Goal: Information Seeking & Learning: Check status

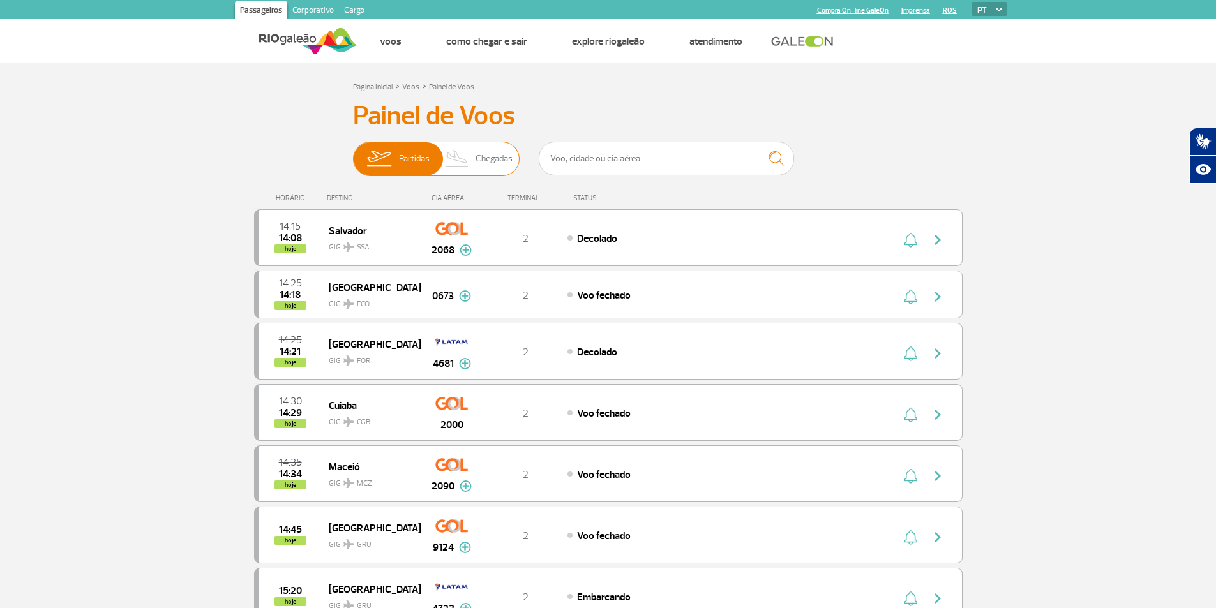
click at [472, 150] on img at bounding box center [457, 158] width 38 height 33
click at [353, 153] on input "Partidas Chegadas" at bounding box center [353, 153] width 0 height 0
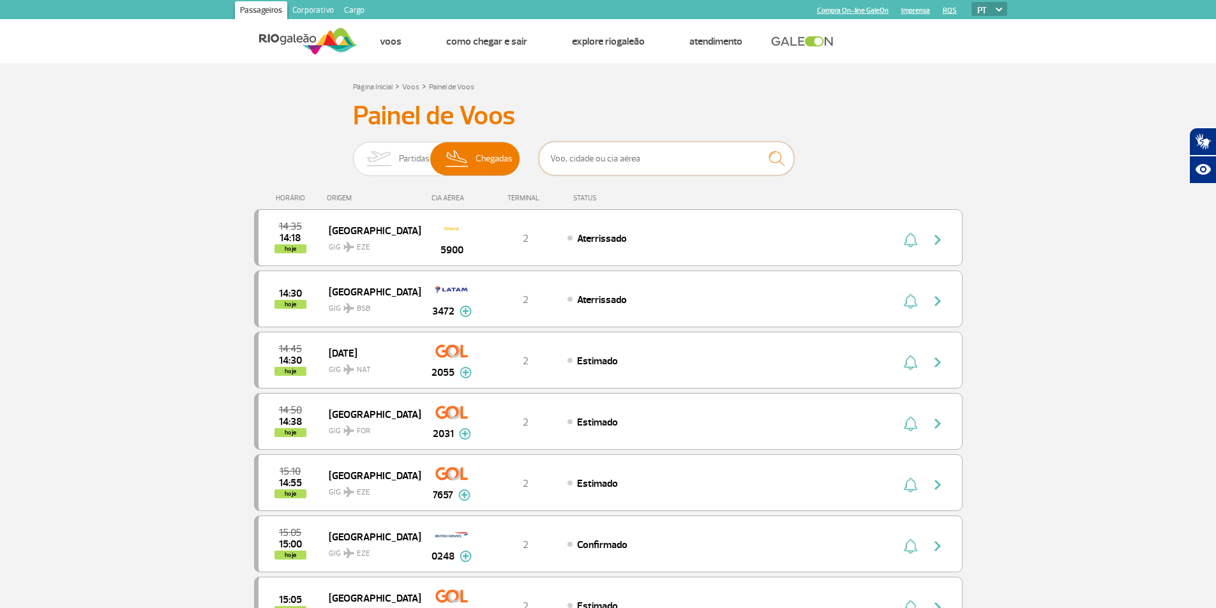
click at [608, 155] on input "text" at bounding box center [666, 159] width 255 height 34
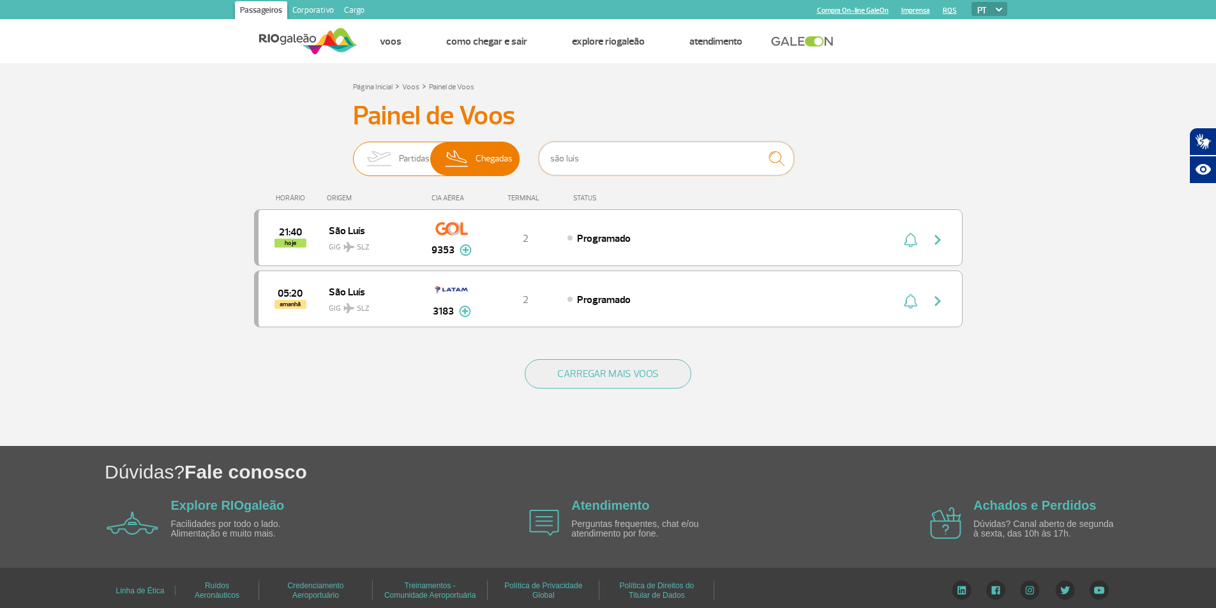
type input "são luís"
click at [406, 155] on span "Partidas" at bounding box center [414, 158] width 31 height 33
click at [353, 153] on input "Partidas Chegadas" at bounding box center [353, 153] width 0 height 0
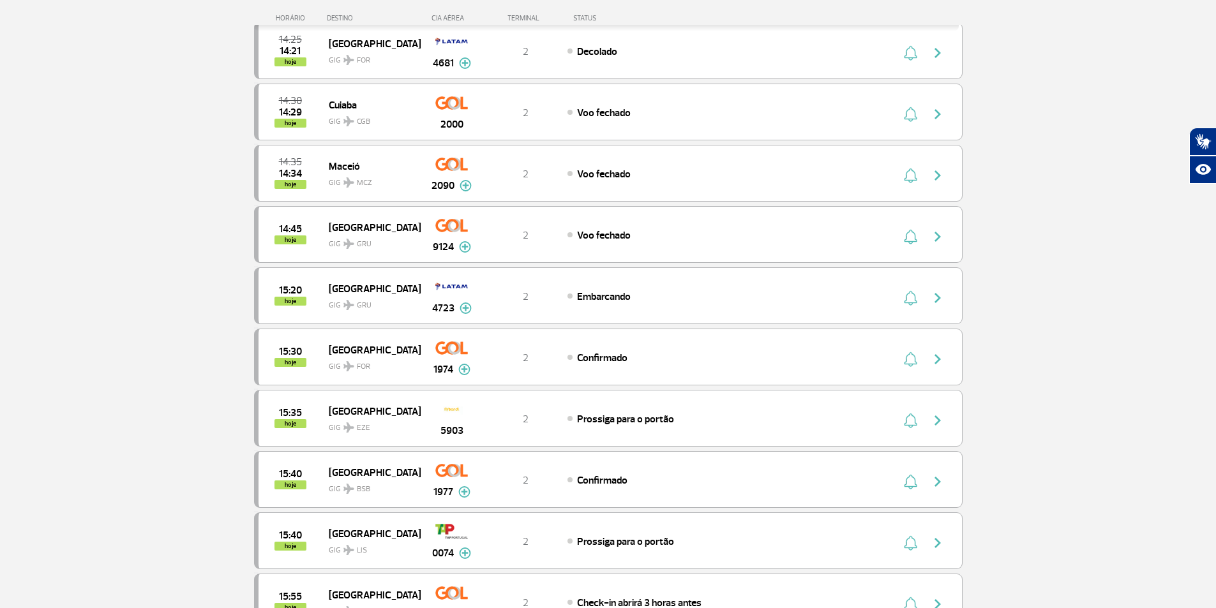
scroll to position [511, 0]
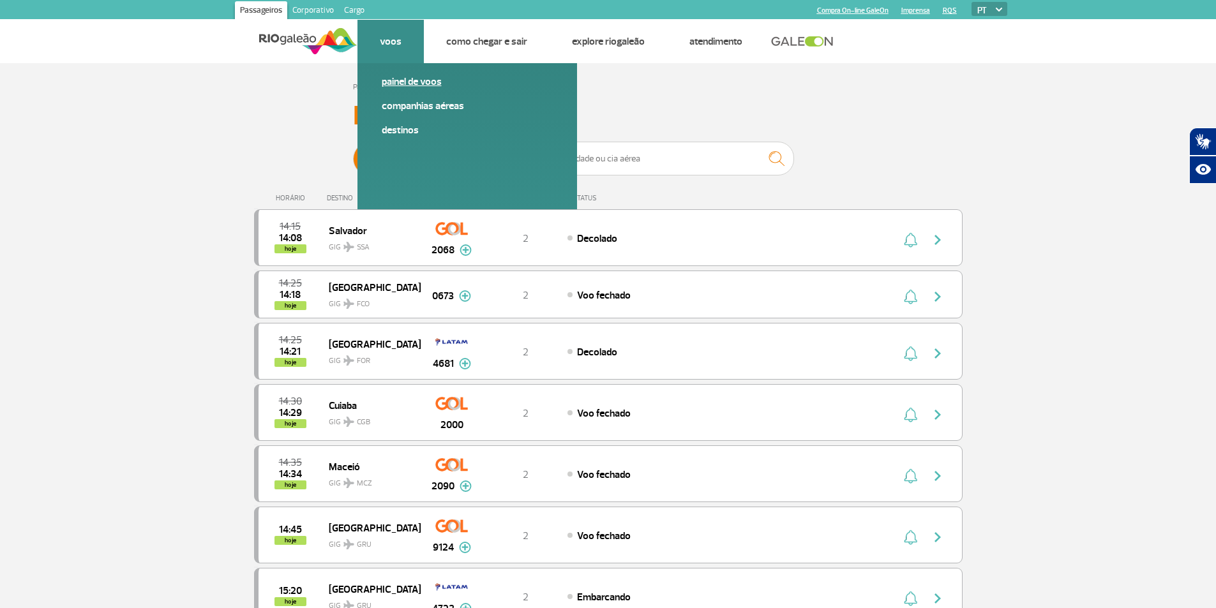
click at [384, 77] on link "Painel de voos" at bounding box center [467, 82] width 171 height 14
click at [389, 135] on link "Destinos" at bounding box center [467, 130] width 171 height 14
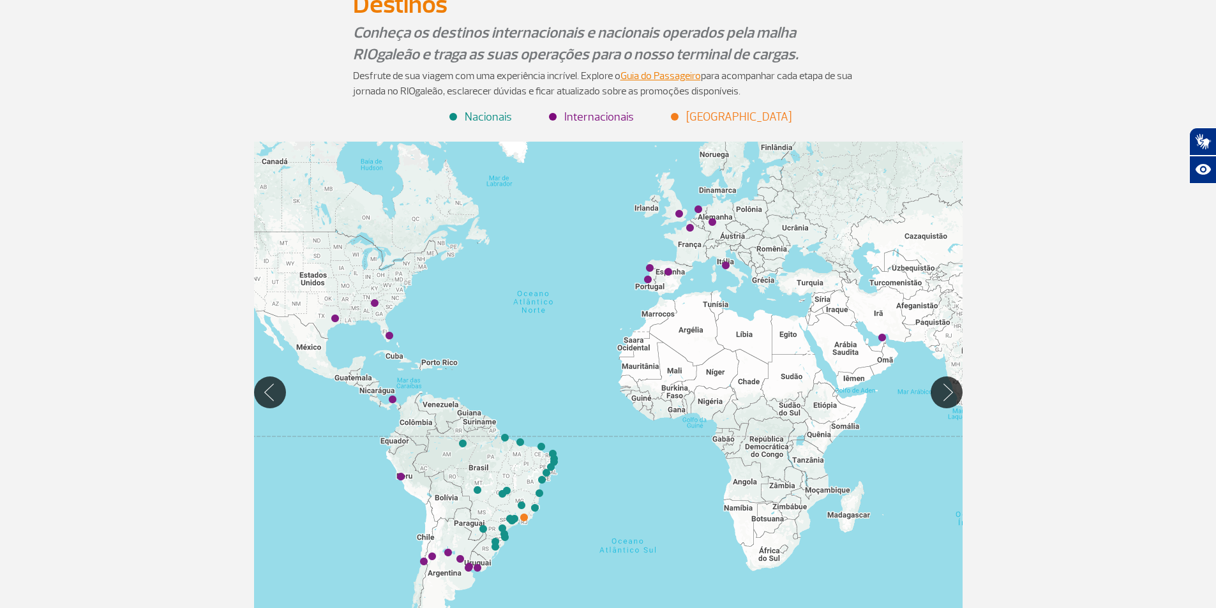
scroll to position [191, 0]
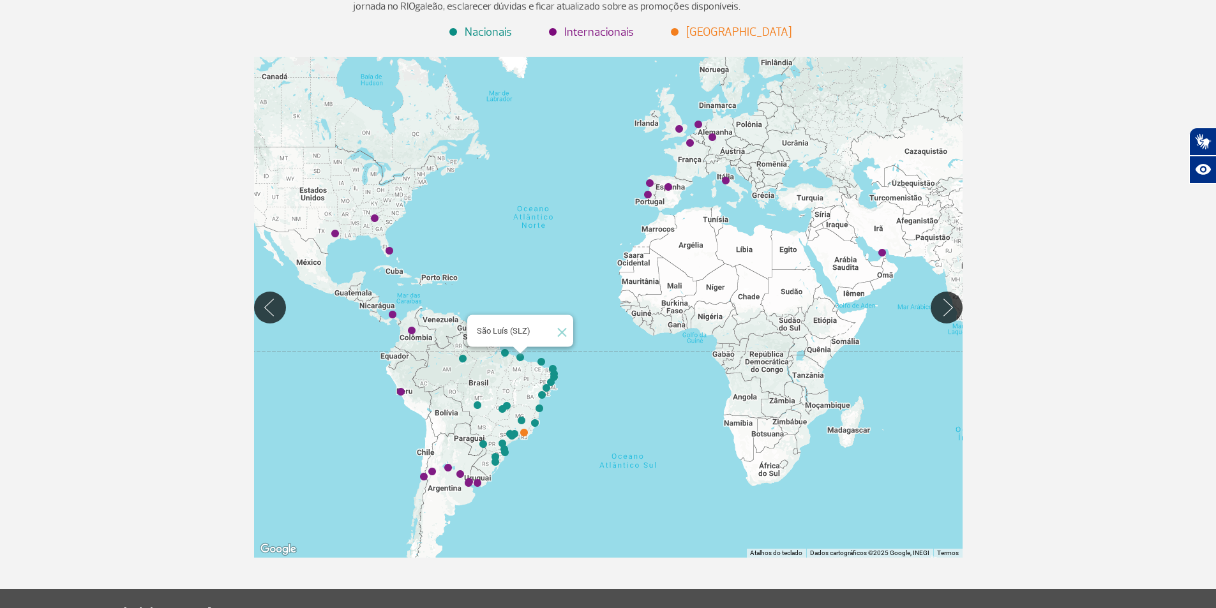
click at [519, 356] on img "São Luís (SLZ)" at bounding box center [520, 358] width 8 height 8
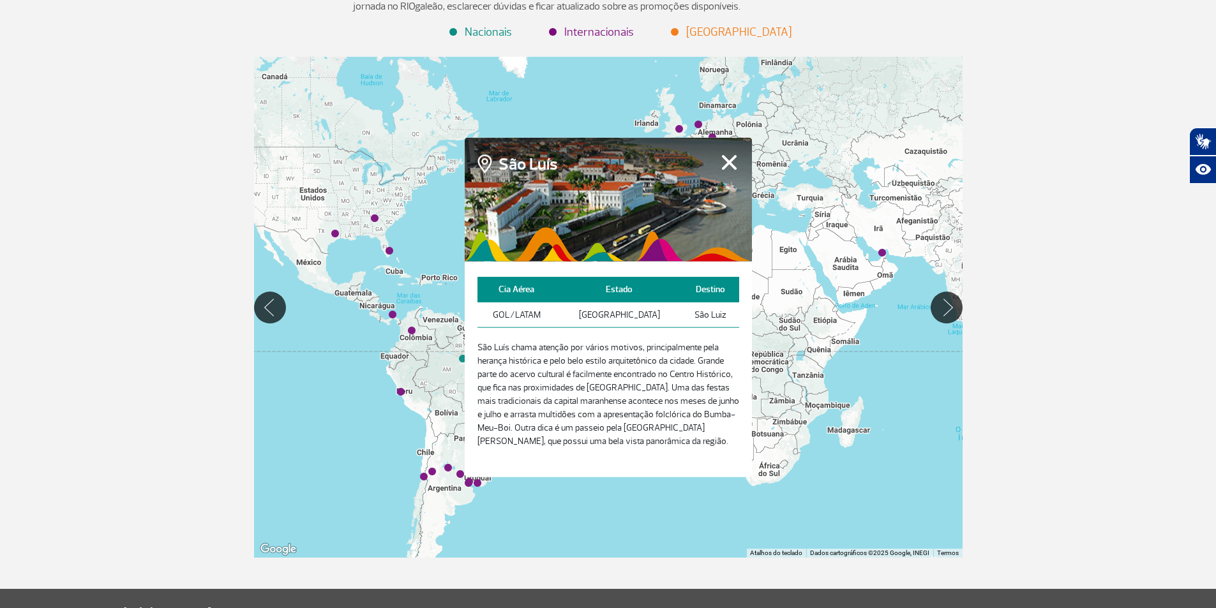
click at [731, 160] on button "Fechar" at bounding box center [729, 162] width 20 height 17
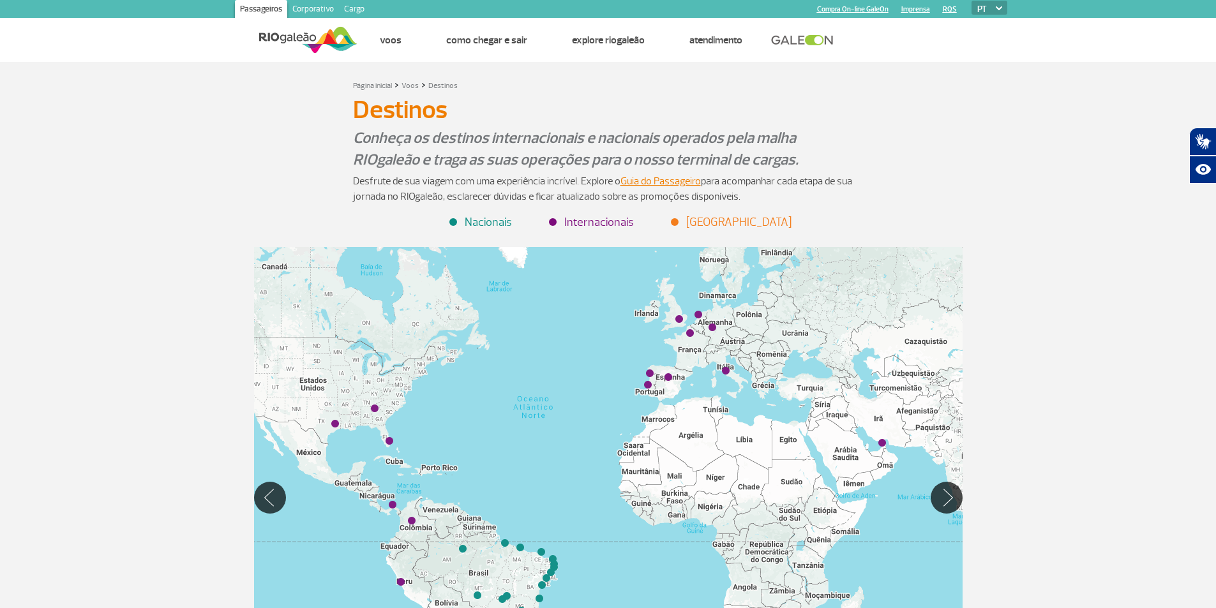
scroll to position [0, 0]
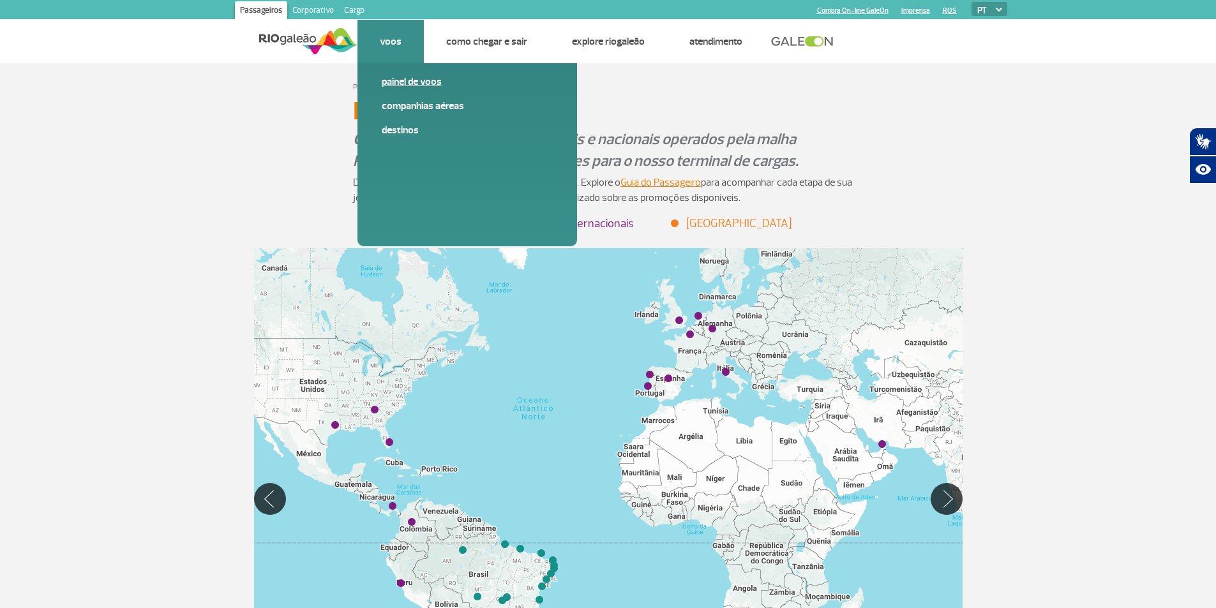
click at [383, 82] on link "Painel de voos" at bounding box center [467, 82] width 171 height 14
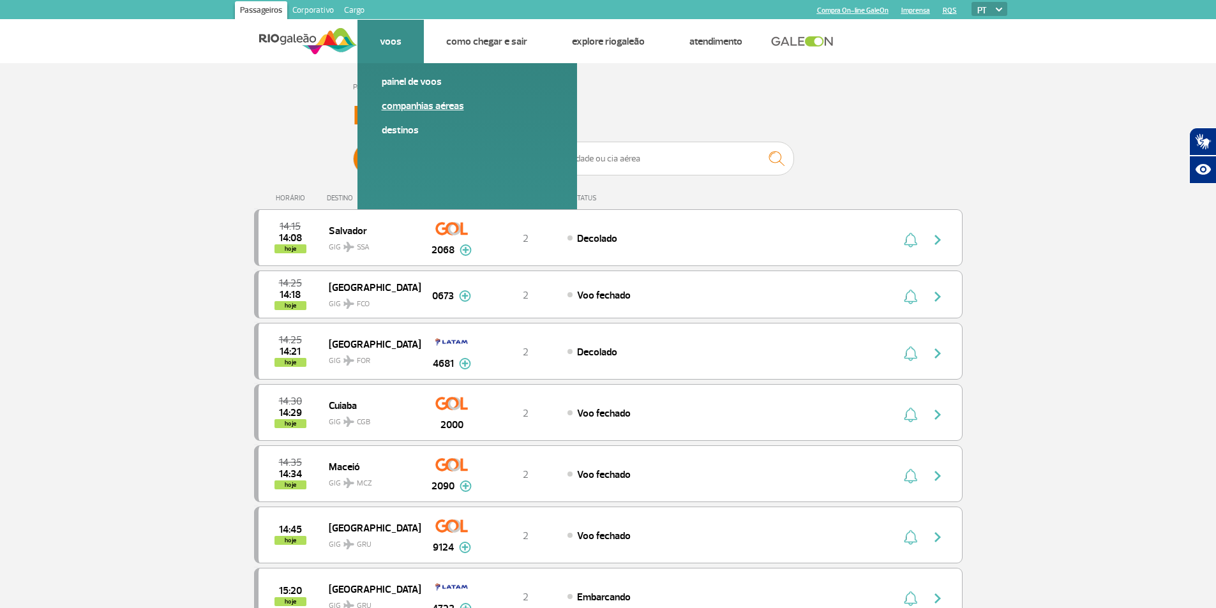
click at [384, 103] on link "Companhias Aéreas" at bounding box center [467, 106] width 171 height 14
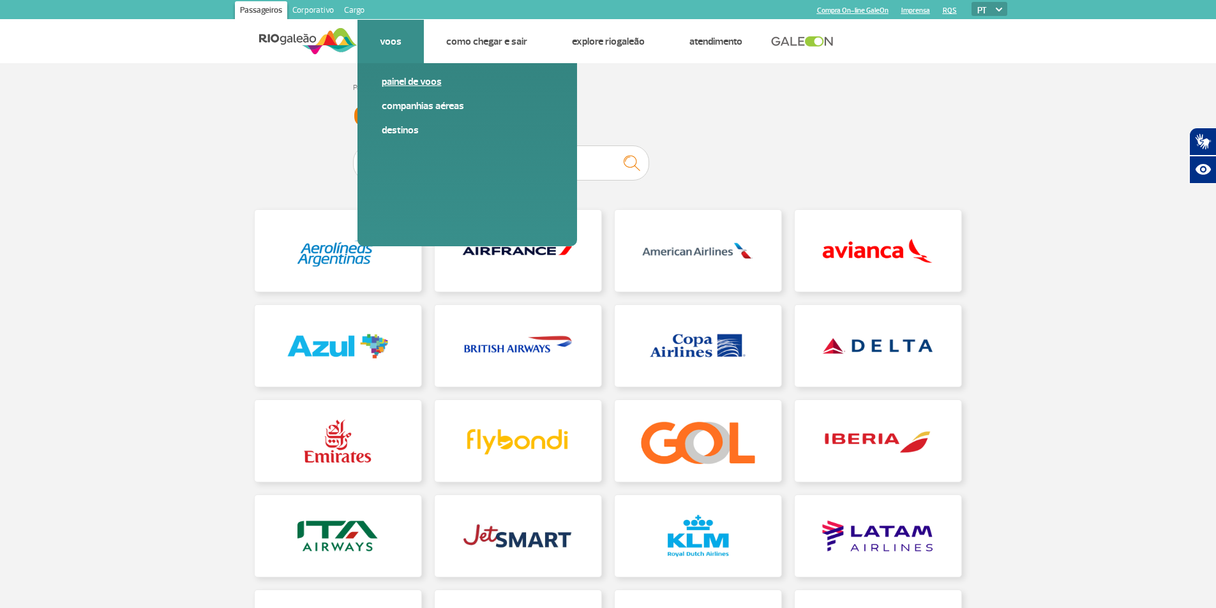
click at [396, 83] on link "Painel de voos" at bounding box center [467, 82] width 171 height 14
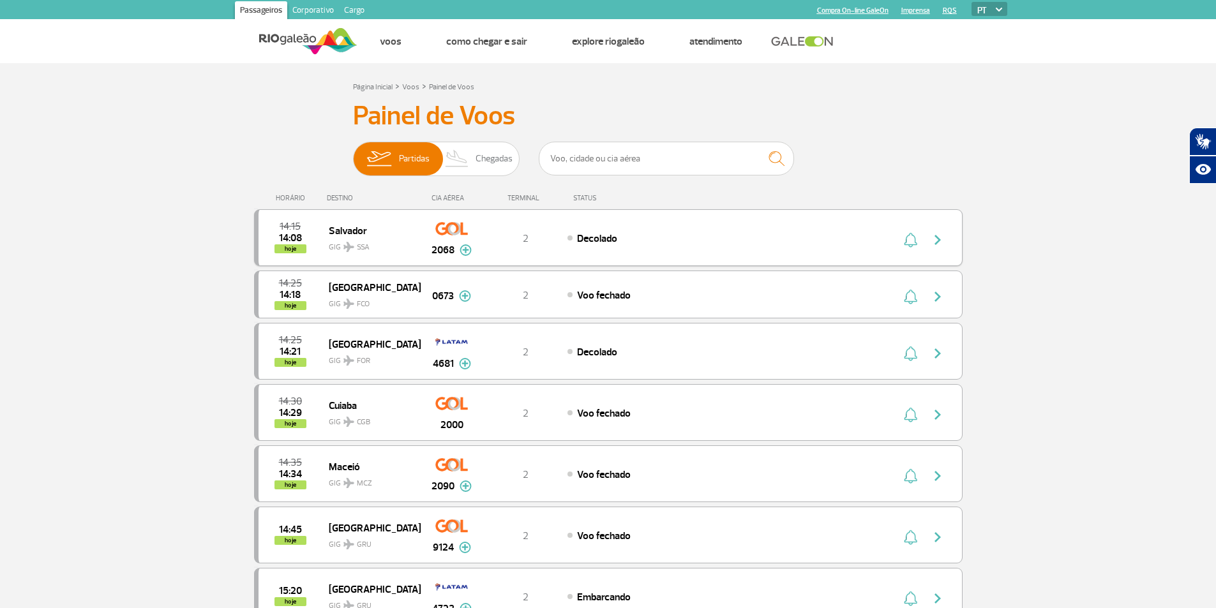
click at [931, 238] on img "button" at bounding box center [937, 239] width 15 height 15
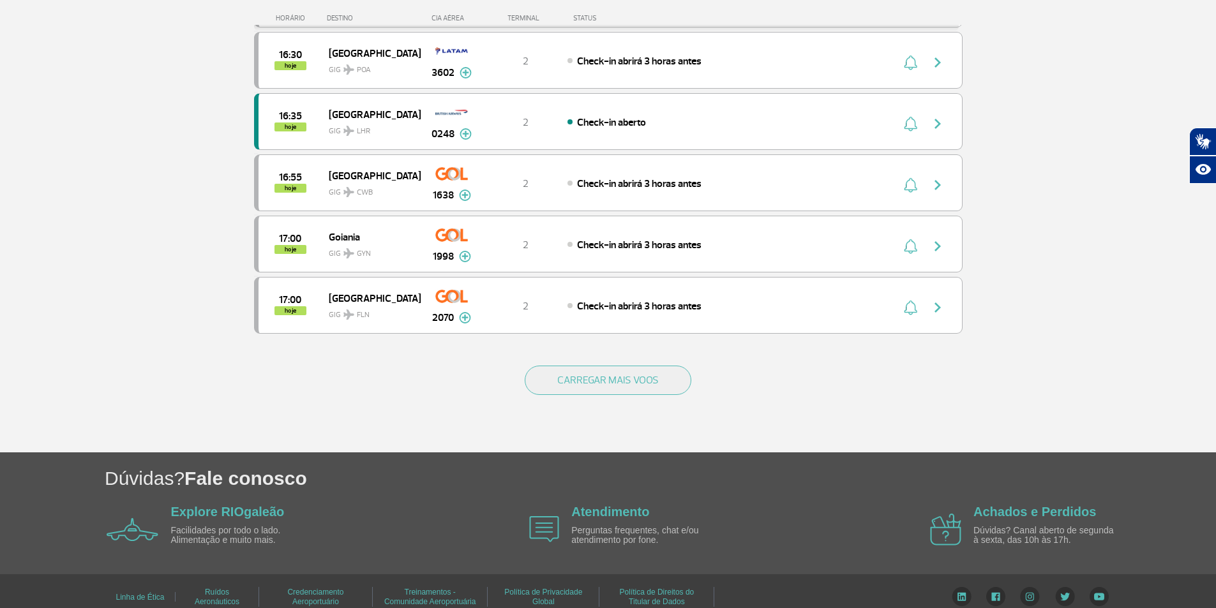
scroll to position [1112, 0]
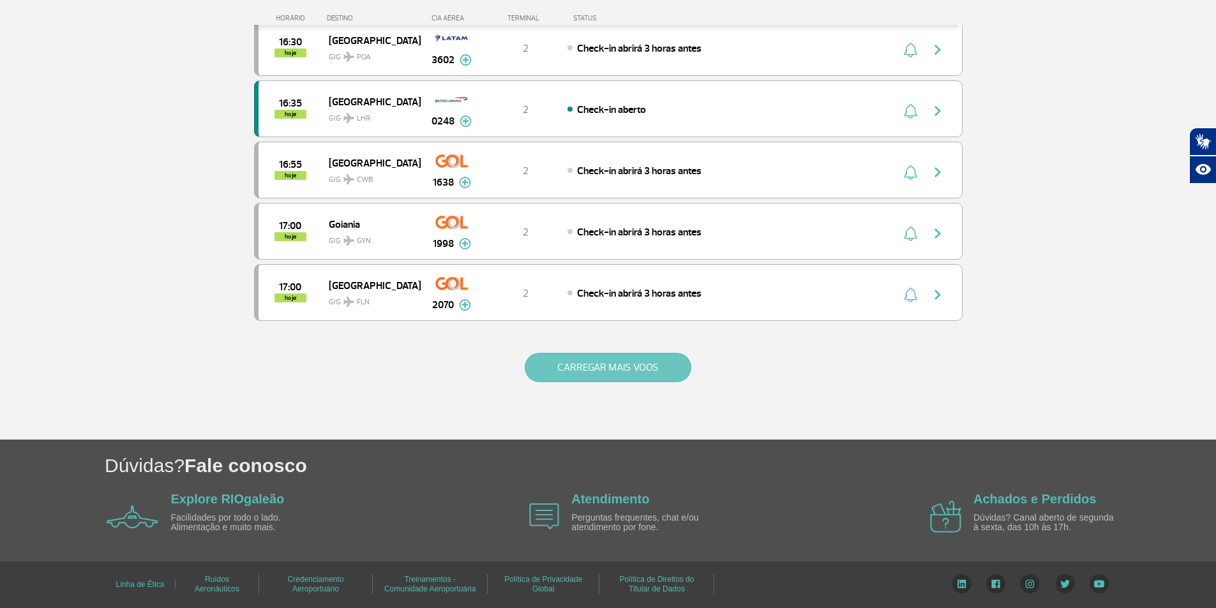
click at [567, 362] on button "CARREGAR MAIS VOOS" at bounding box center [608, 367] width 167 height 29
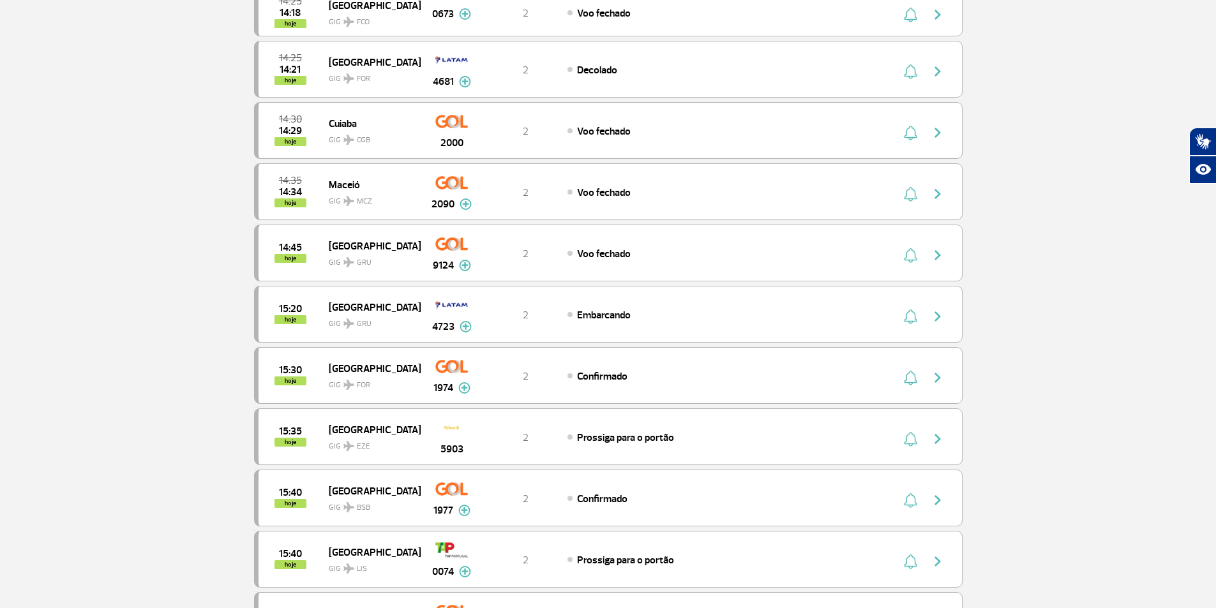
scroll to position [0, 0]
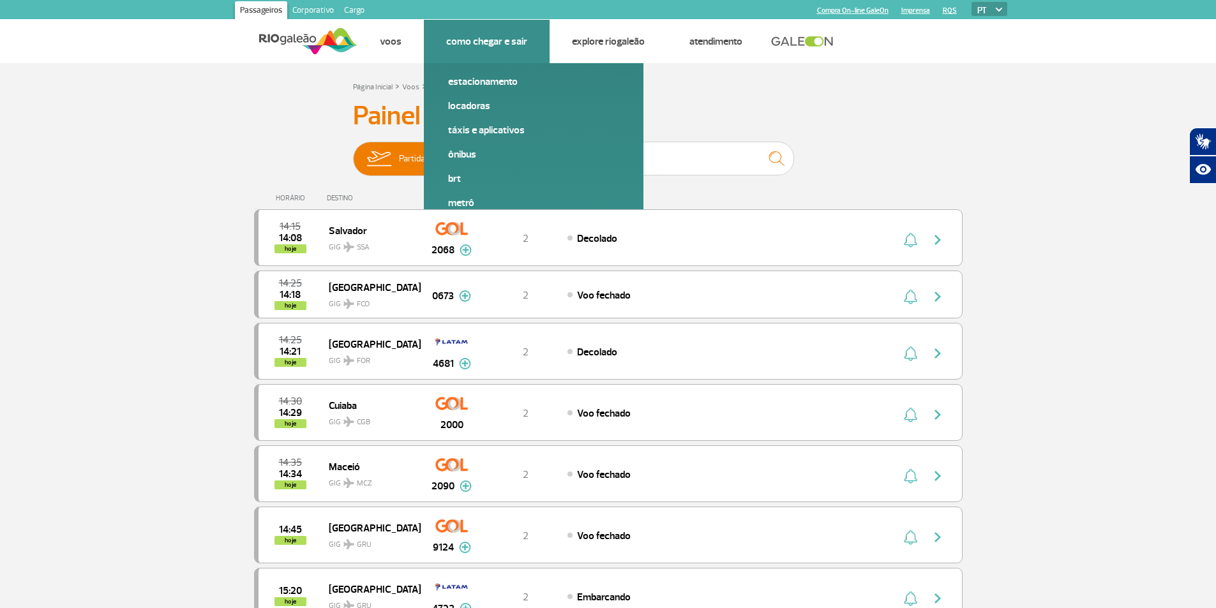
click at [502, 26] on li "Como chegar e sair Estacionamento Locadoras Táxis e aplicativos Ônibus BRT Metr…" at bounding box center [487, 41] width 126 height 43
